Goal: Information Seeking & Learning: Find specific fact

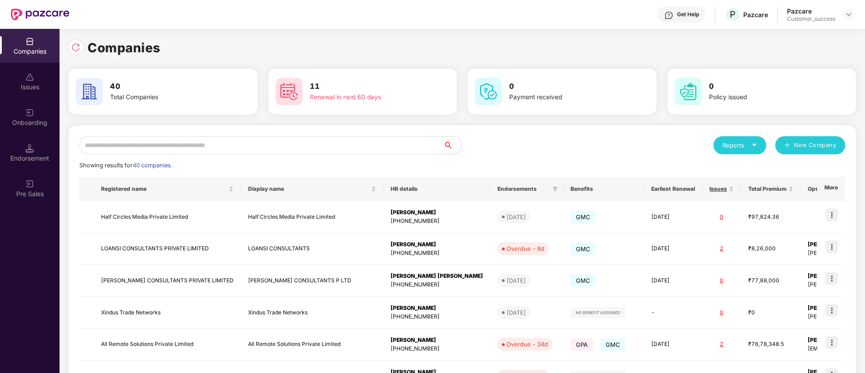
click at [277, 148] on input "text" at bounding box center [261, 145] width 364 height 18
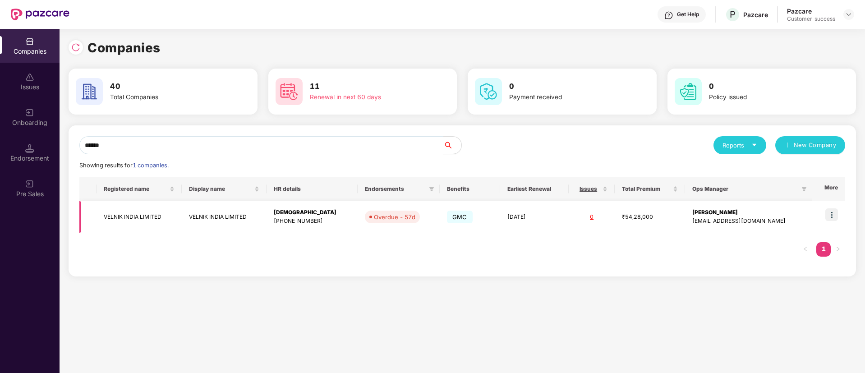
type input "******"
click at [835, 212] on img at bounding box center [831, 214] width 13 height 13
click at [583, 64] on div "Companies 40 Total Companies 11 Renewal in next 60 days 0 Payment received 0 Po…" at bounding box center [463, 161] width 788 height 246
click at [32, 151] on img at bounding box center [29, 148] width 9 height 9
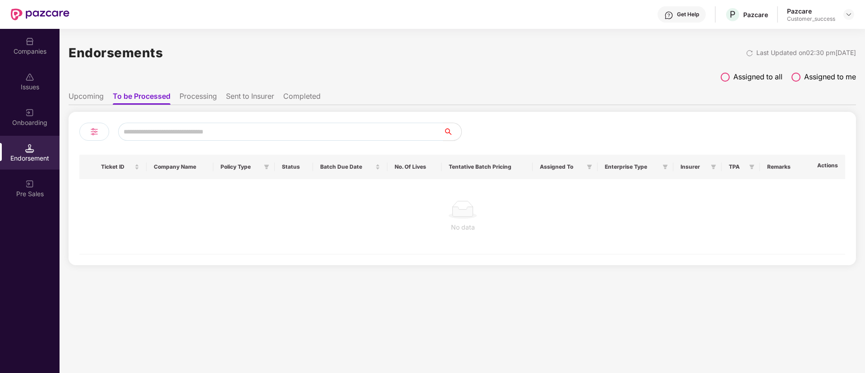
click at [25, 38] on img at bounding box center [29, 41] width 9 height 9
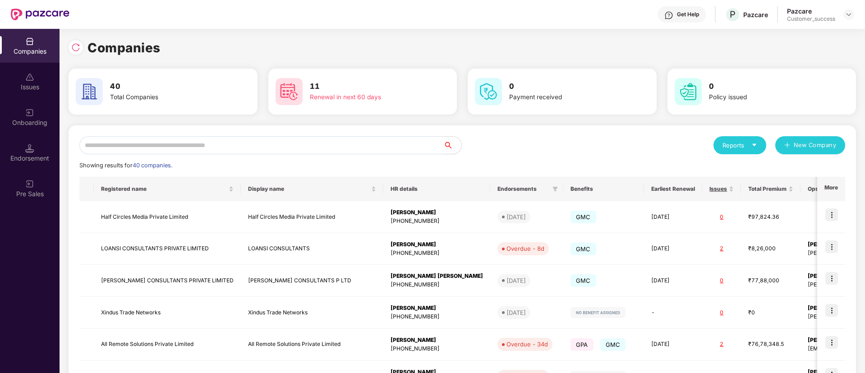
click at [25, 38] on img at bounding box center [29, 41] width 9 height 9
click at [23, 120] on div "Onboarding" at bounding box center [30, 122] width 60 height 9
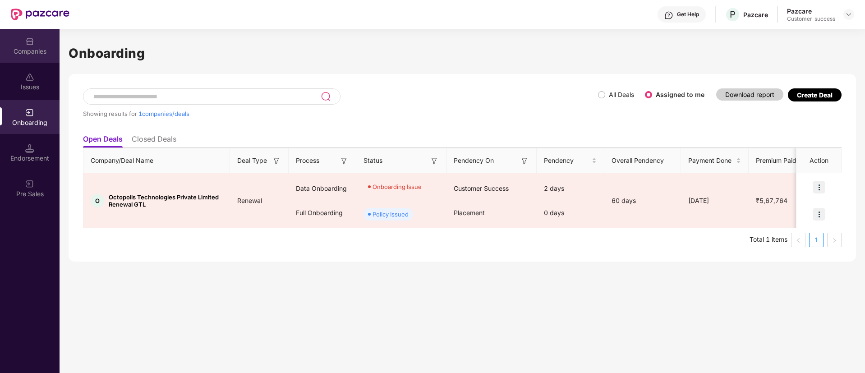
drag, startPoint x: 42, startPoint y: 74, endPoint x: 40, endPoint y: 54, distance: 19.5
click at [40, 54] on div "Companies" at bounding box center [30, 51] width 60 height 9
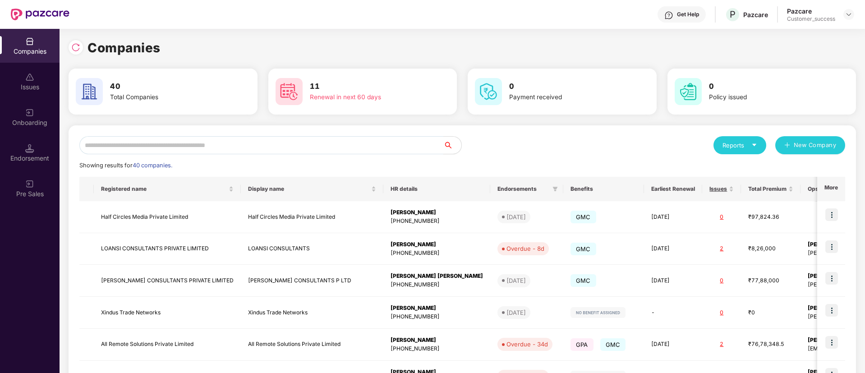
click at [225, 144] on input "text" at bounding box center [261, 145] width 364 height 18
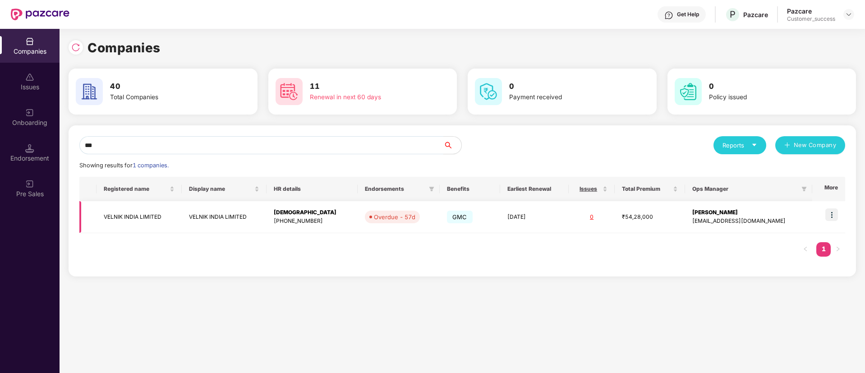
type input "***"
click at [838, 211] on img at bounding box center [831, 214] width 13 height 13
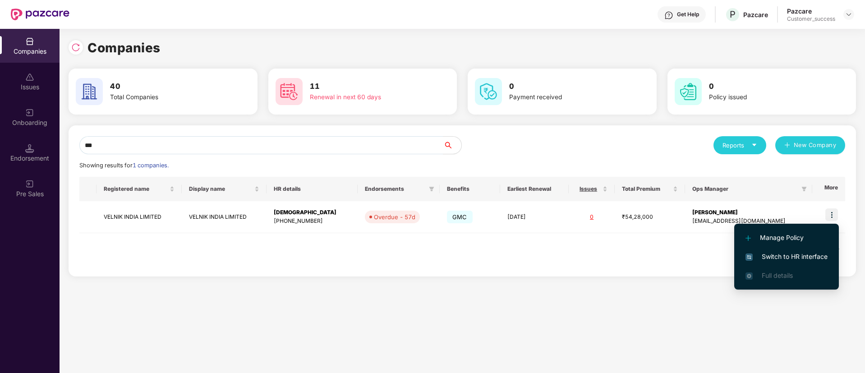
click at [798, 253] on span "Switch to HR interface" at bounding box center [787, 257] width 82 height 10
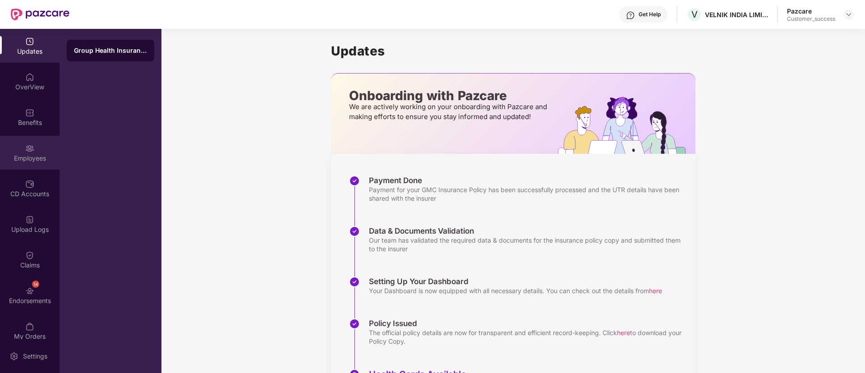
click at [20, 154] on div "Employees" at bounding box center [30, 158] width 60 height 9
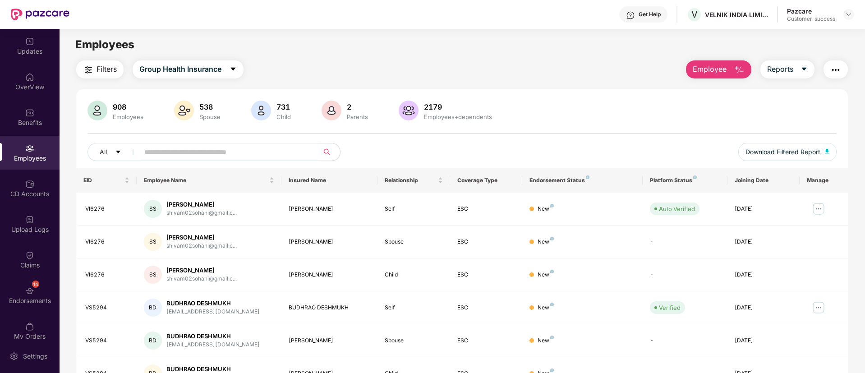
click at [203, 158] on input "text" at bounding box center [225, 152] width 162 height 14
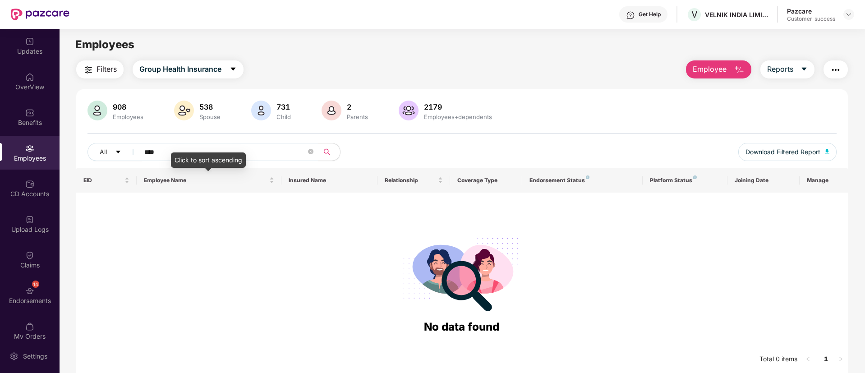
click at [175, 153] on div "Click to sort ascending" at bounding box center [208, 159] width 75 height 15
click at [144, 151] on input "****" at bounding box center [225, 152] width 162 height 14
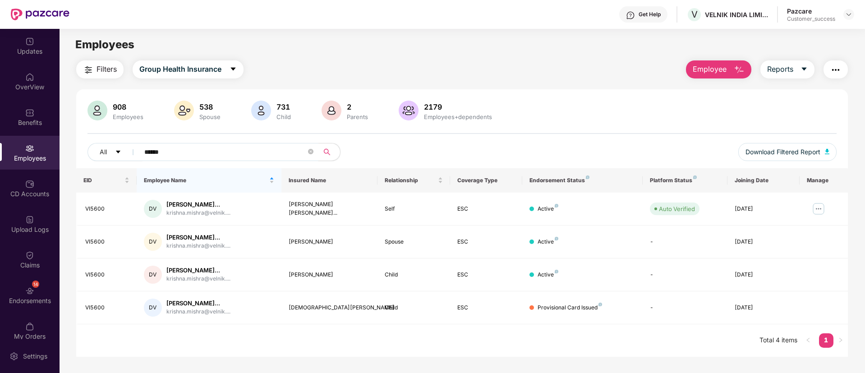
type input "******"
click at [818, 205] on img at bounding box center [818, 209] width 14 height 14
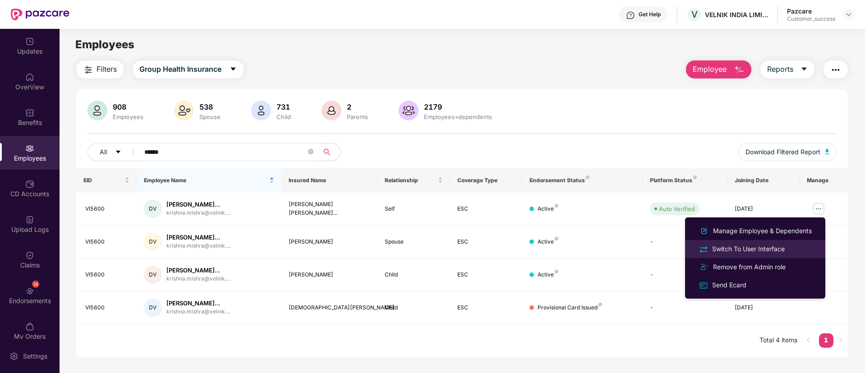
click at [775, 251] on div "Switch To User Interface" at bounding box center [748, 249] width 76 height 10
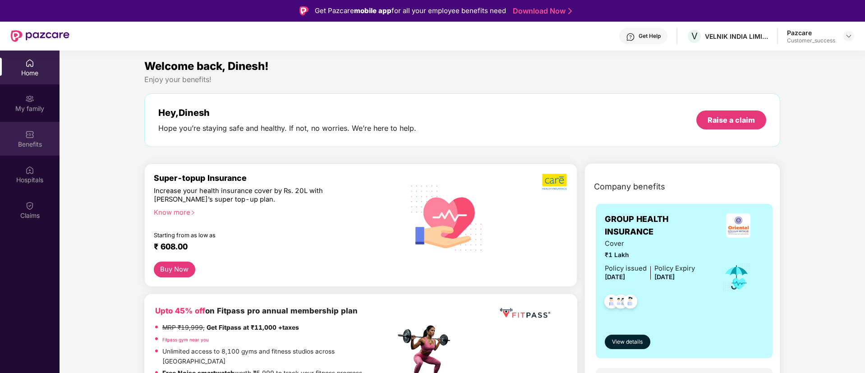
click at [30, 143] on div "Benefits" at bounding box center [30, 144] width 60 height 9
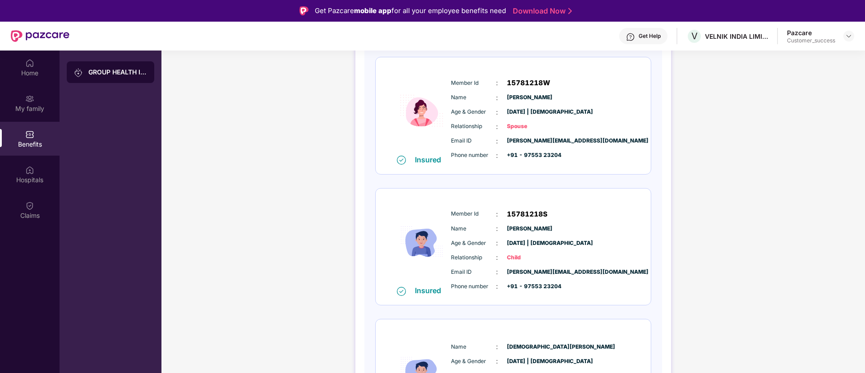
scroll to position [344, 0]
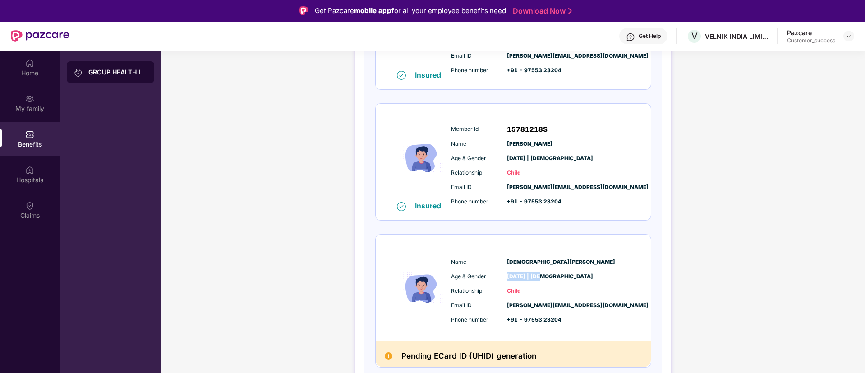
drag, startPoint x: 507, startPoint y: 274, endPoint x: 543, endPoint y: 272, distance: 35.7
click at [543, 272] on span "[DATE] | [DEMOGRAPHIC_DATA]" at bounding box center [529, 276] width 45 height 9
copy span "[DATE]"
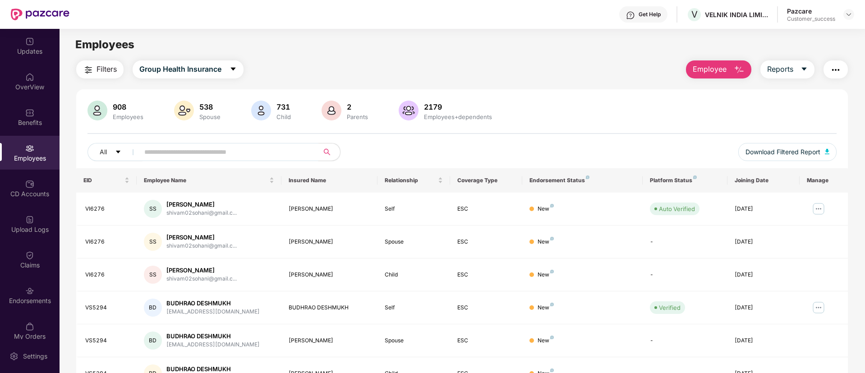
click at [184, 146] on input "text" at bounding box center [225, 152] width 162 height 14
type input "*"
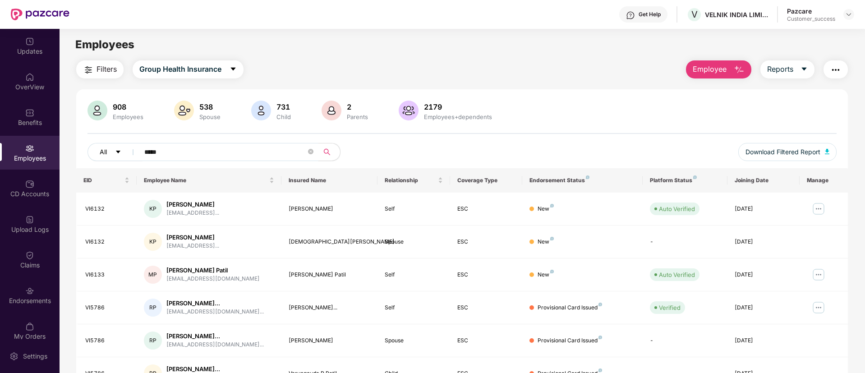
drag, startPoint x: 176, startPoint y: 154, endPoint x: 129, endPoint y: 152, distance: 47.4
click at [129, 152] on div "All *****" at bounding box center [306, 152] width 437 height 18
type input "*"
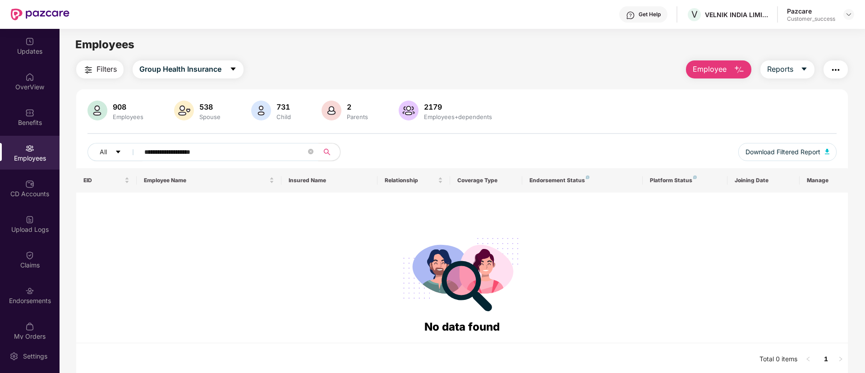
drag, startPoint x: 207, startPoint y: 153, endPoint x: 169, endPoint y: 147, distance: 38.3
click at [169, 147] on input "**********" at bounding box center [225, 152] width 162 height 14
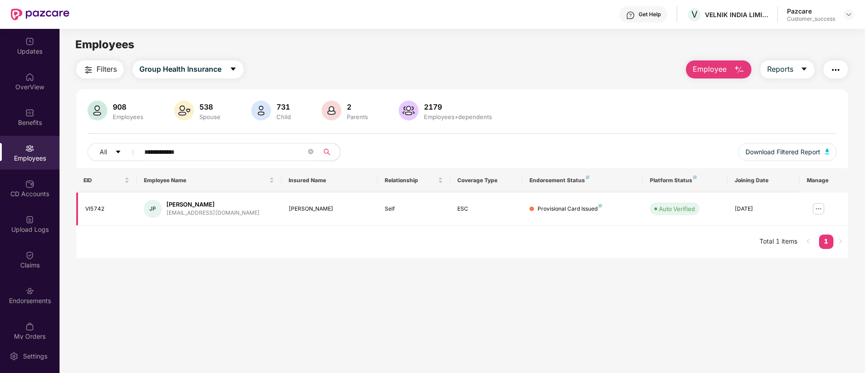
type input "**********"
click at [819, 204] on img at bounding box center [818, 209] width 14 height 14
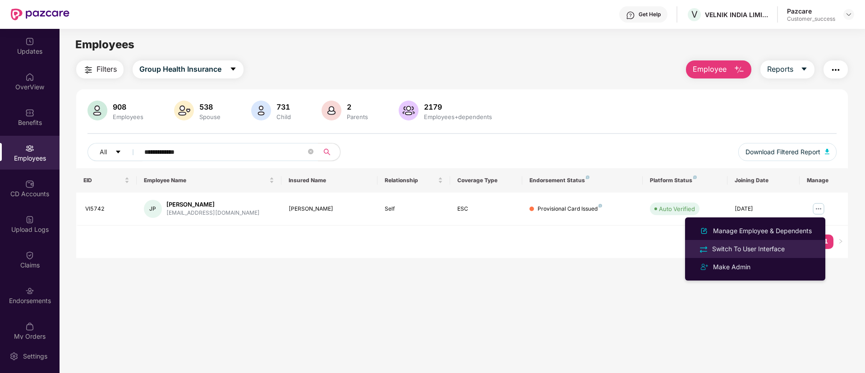
click at [761, 244] on div "Switch To User Interface" at bounding box center [748, 249] width 76 height 10
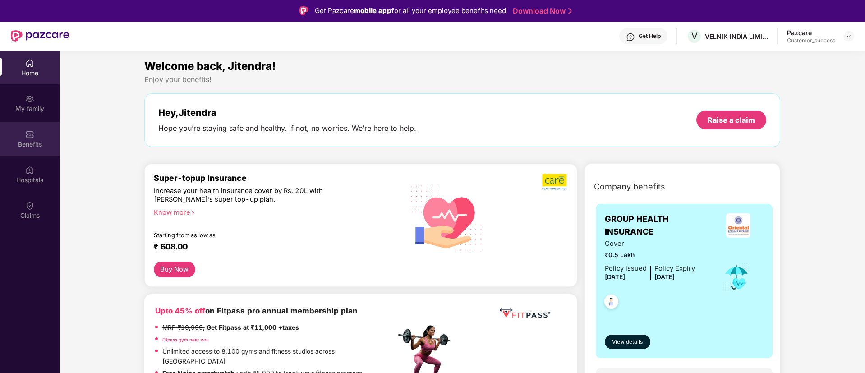
click at [28, 146] on div "Benefits" at bounding box center [30, 144] width 60 height 9
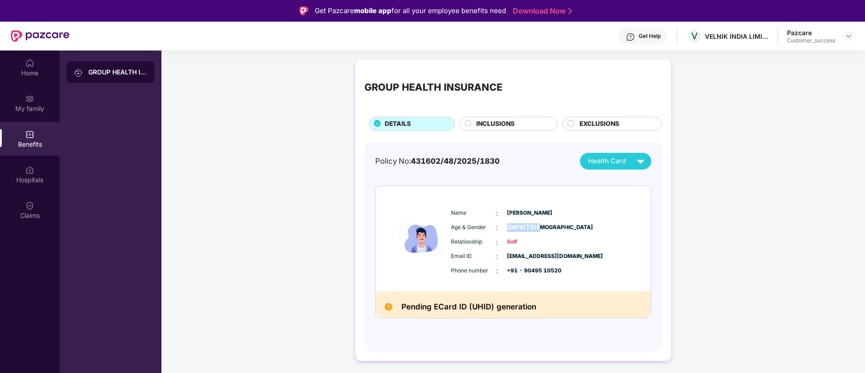
drag, startPoint x: 507, startPoint y: 227, endPoint x: 543, endPoint y: 225, distance: 35.7
click at [543, 225] on span "[DATE] | [DEMOGRAPHIC_DATA]" at bounding box center [529, 227] width 45 height 9
copy span "[DATE]"
click at [32, 155] on div "Benefits" at bounding box center [30, 139] width 60 height 34
click at [478, 121] on span "INCLUSIONS" at bounding box center [495, 124] width 38 height 10
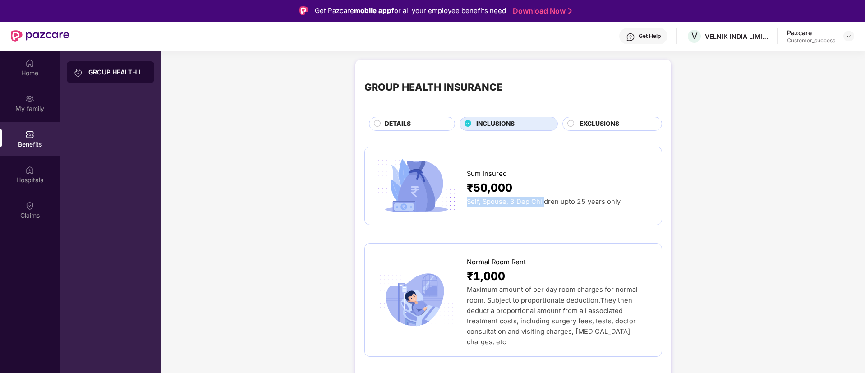
drag, startPoint x: 520, startPoint y: 186, endPoint x: 545, endPoint y: 202, distance: 29.8
click at [545, 202] on div "Sum Insured ₹50,000 Self, Spouse, 3 Dep Children upto 25 years only" at bounding box center [560, 185] width 186 height 43
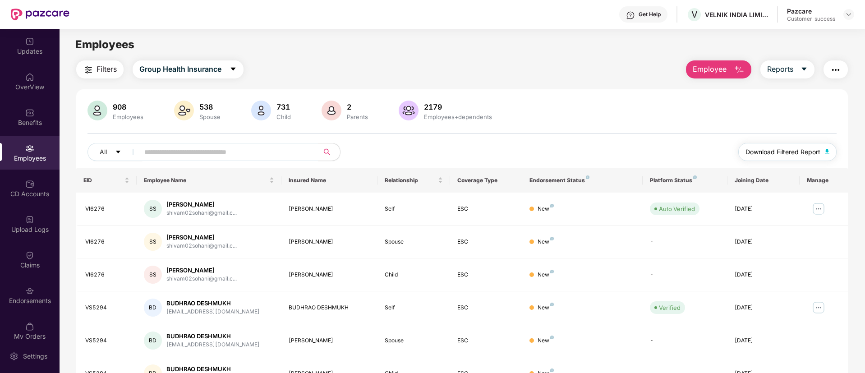
click at [802, 146] on button "Download Filtered Report" at bounding box center [787, 152] width 98 height 18
click at [781, 152] on span "Download Filtered Report" at bounding box center [783, 152] width 75 height 10
